Goal: Information Seeking & Learning: Compare options

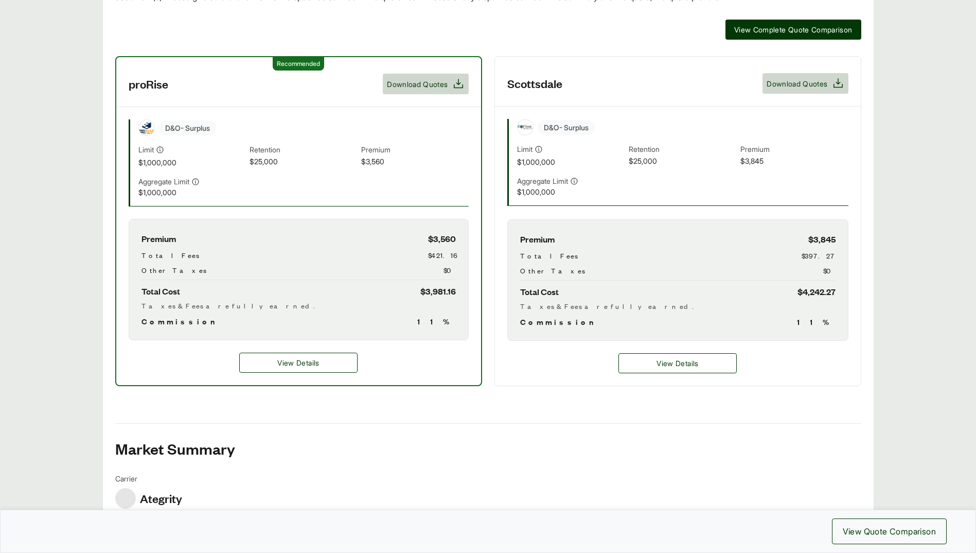
scroll to position [277, 0]
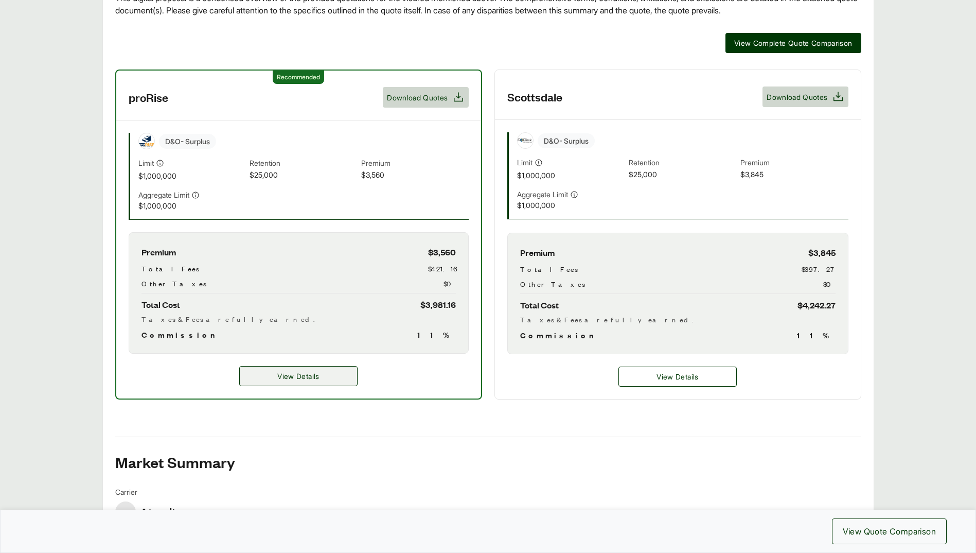
click at [301, 373] on span "View Details" at bounding box center [298, 376] width 42 height 11
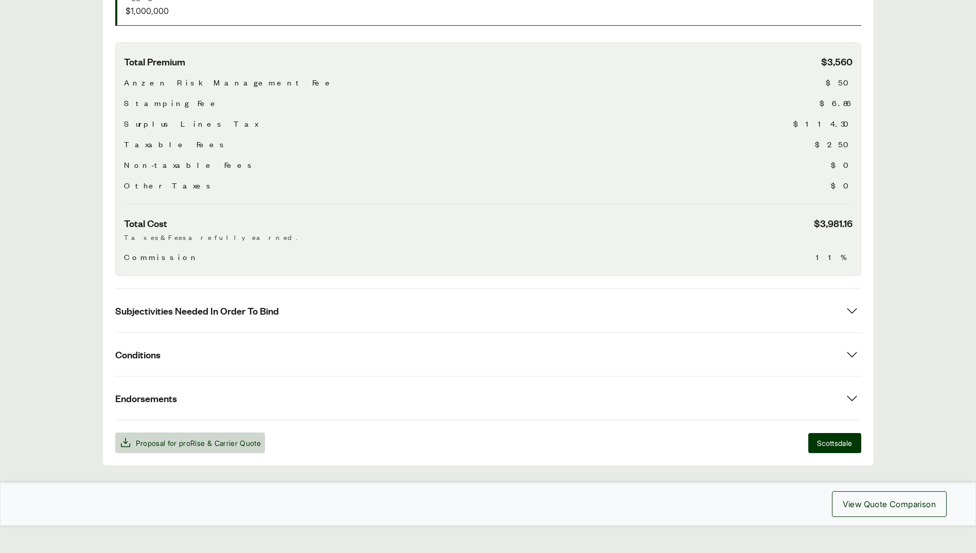
scroll to position [333, 0]
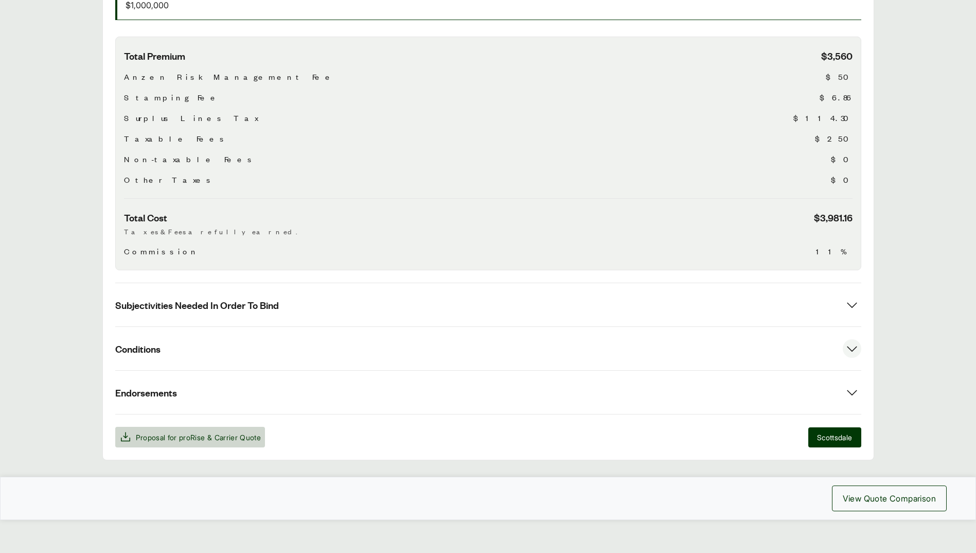
click at [851, 346] on icon at bounding box center [852, 349] width 10 height 6
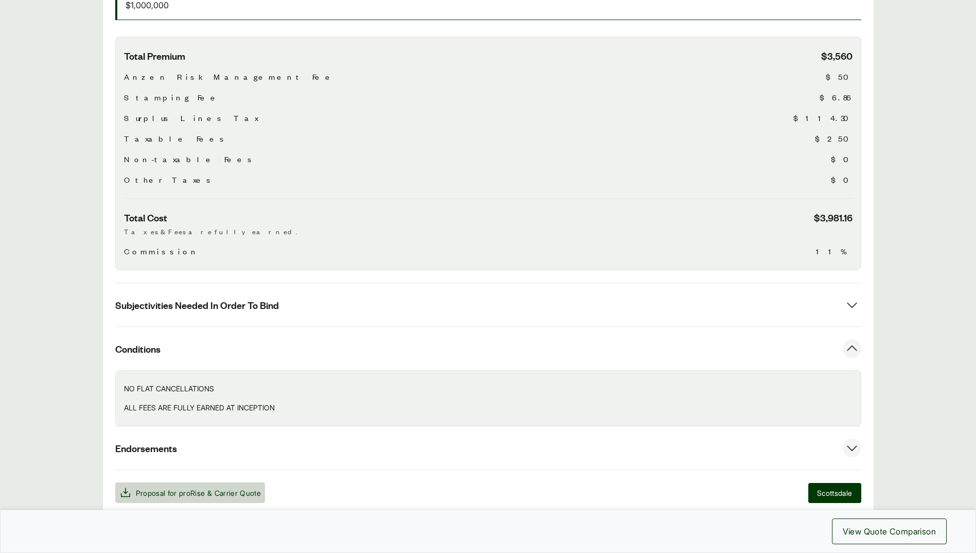
click at [854, 439] on icon at bounding box center [852, 448] width 19 height 19
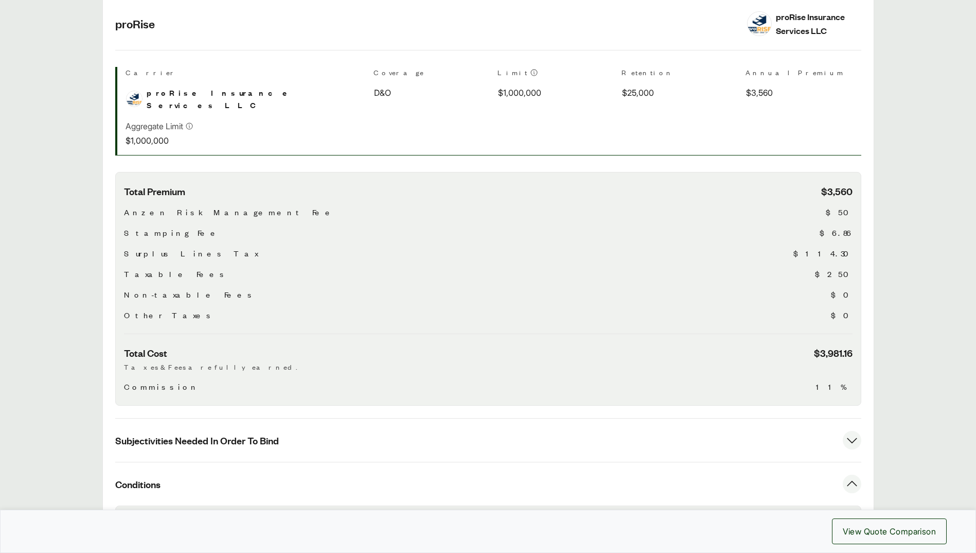
scroll to position [0, 0]
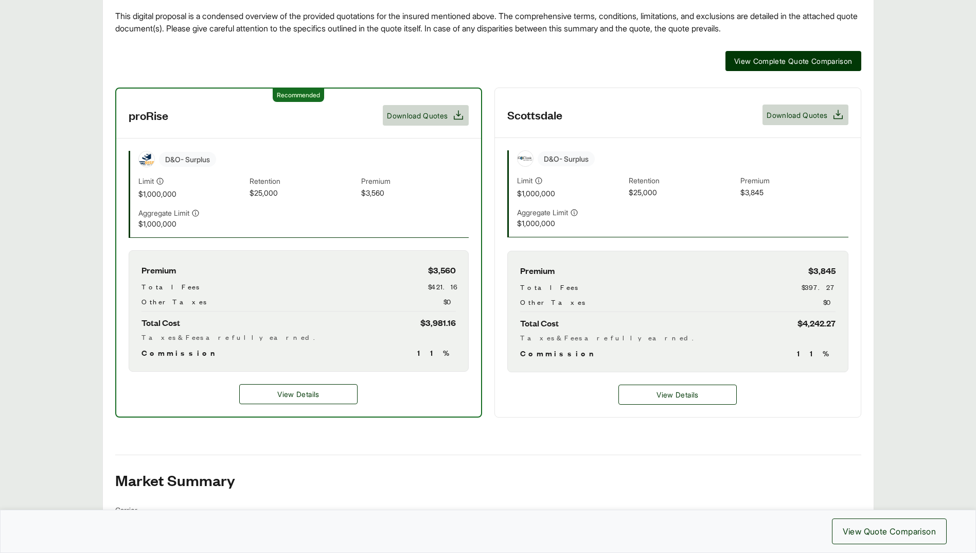
scroll to position [277, 0]
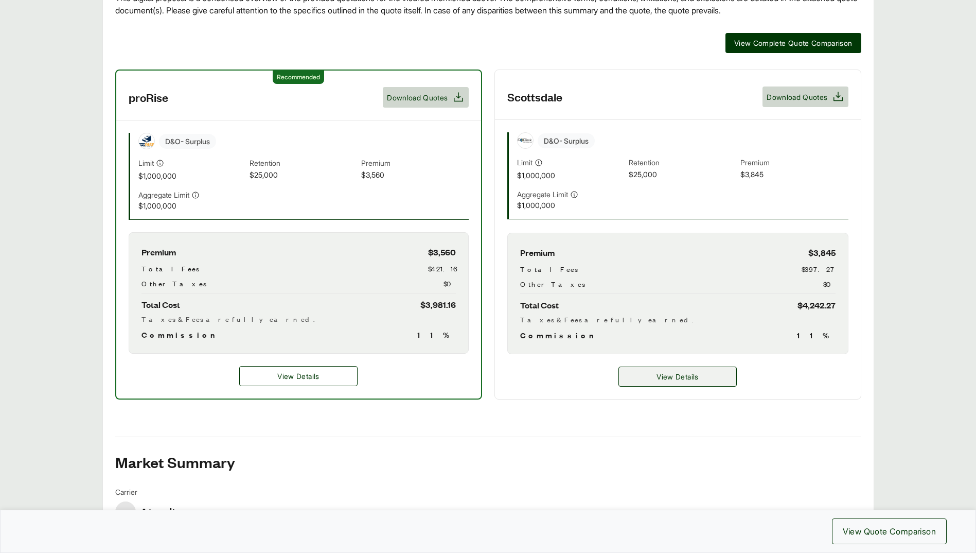
click at [689, 380] on span "View Details" at bounding box center [678, 376] width 42 height 11
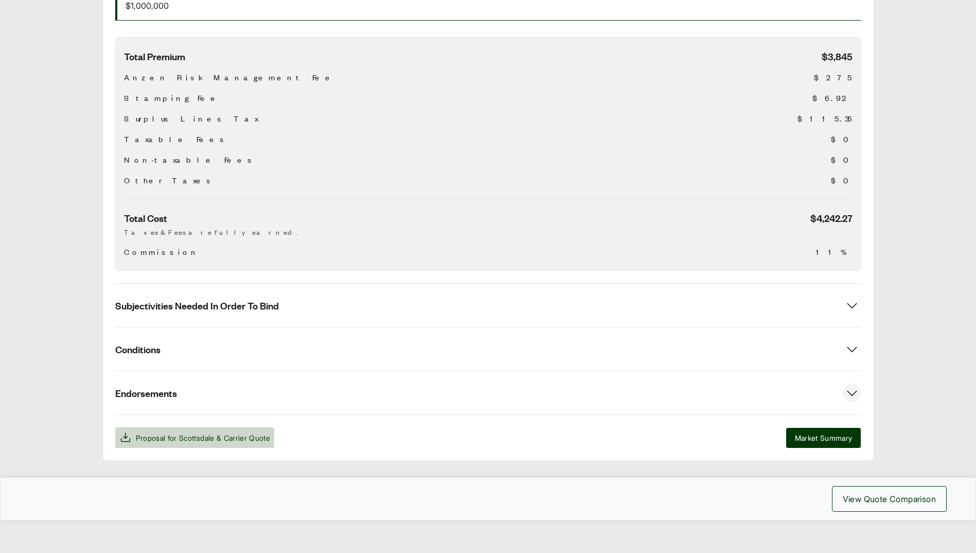
scroll to position [329, 0]
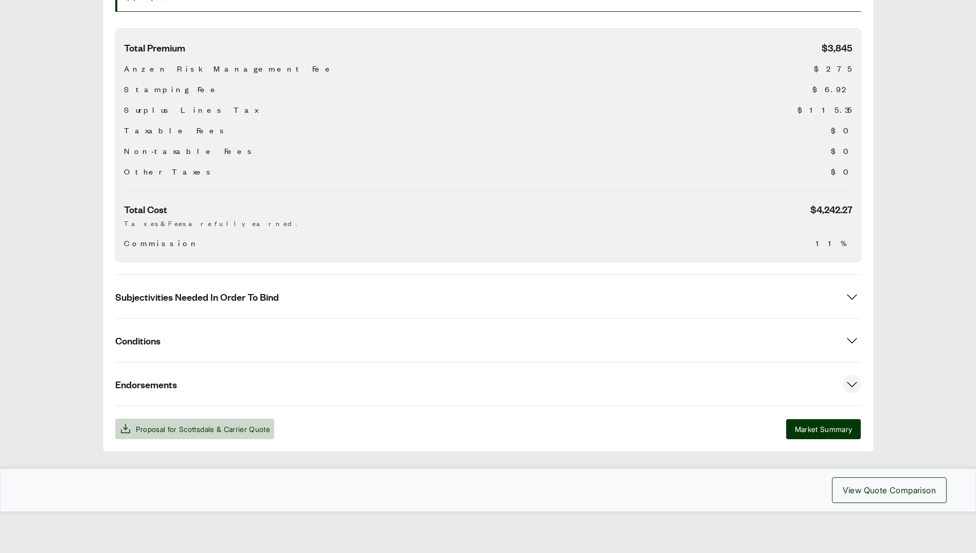
click at [847, 383] on icon at bounding box center [852, 384] width 19 height 19
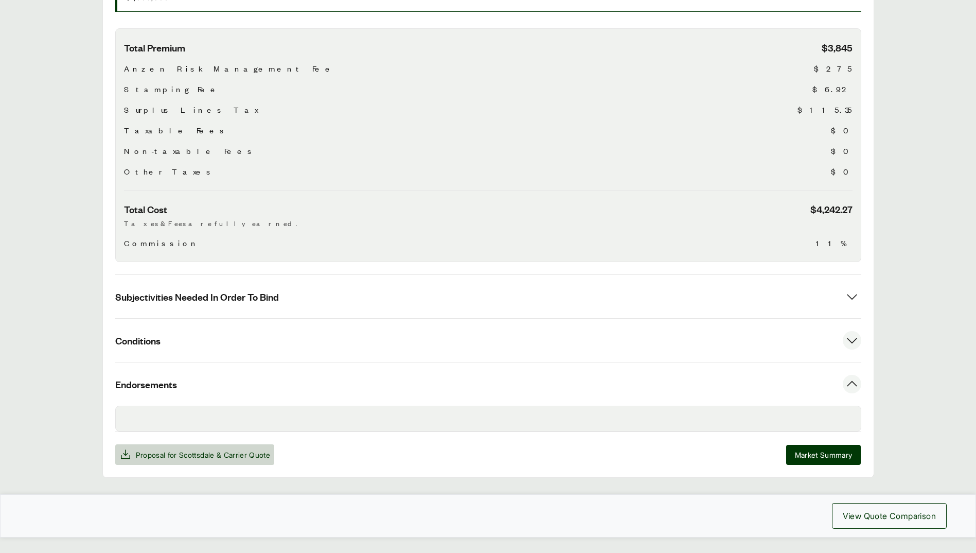
click at [854, 340] on icon at bounding box center [852, 340] width 19 height 19
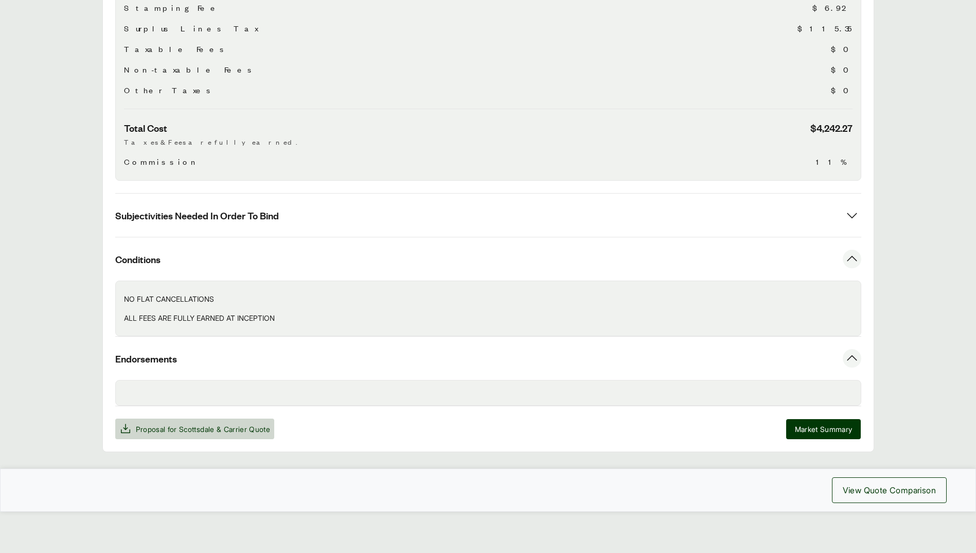
click at [853, 356] on icon at bounding box center [852, 358] width 10 height 6
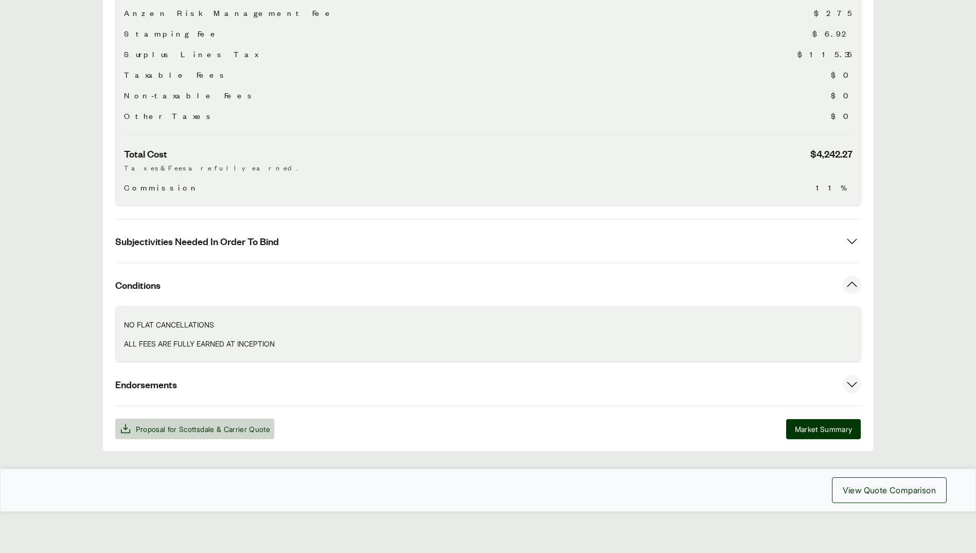
click at [855, 381] on icon at bounding box center [852, 384] width 19 height 19
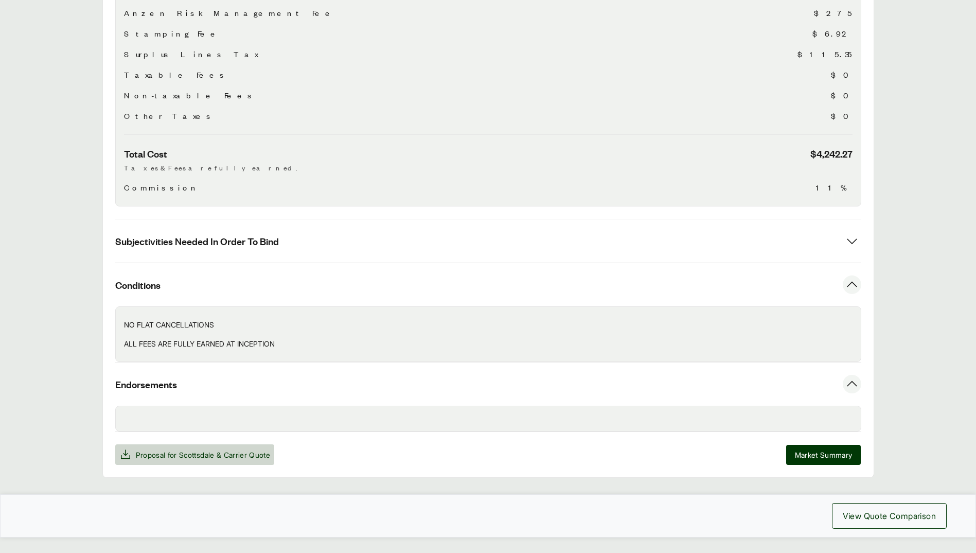
scroll to position [411, 0]
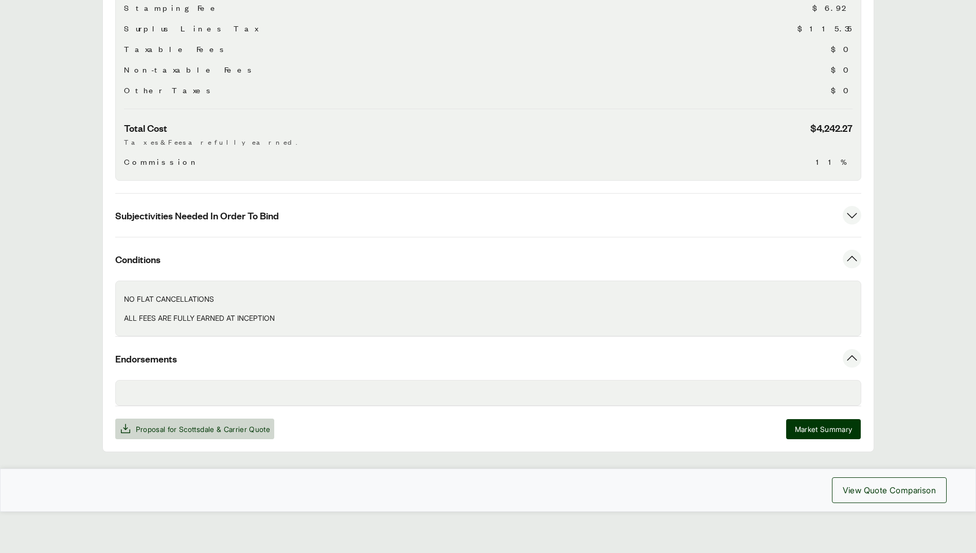
click at [847, 215] on icon at bounding box center [852, 215] width 19 height 19
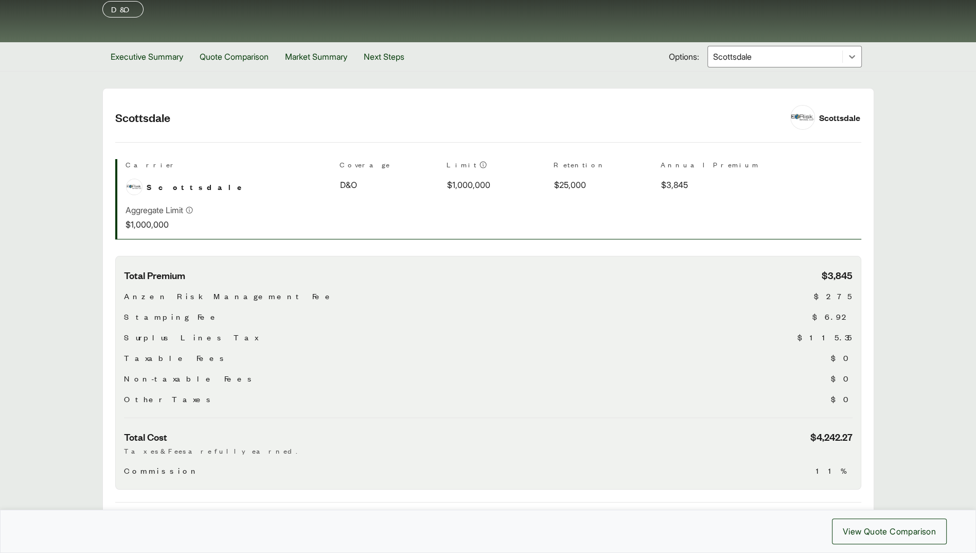
scroll to position [102, 0]
